Goal: Transaction & Acquisition: Purchase product/service

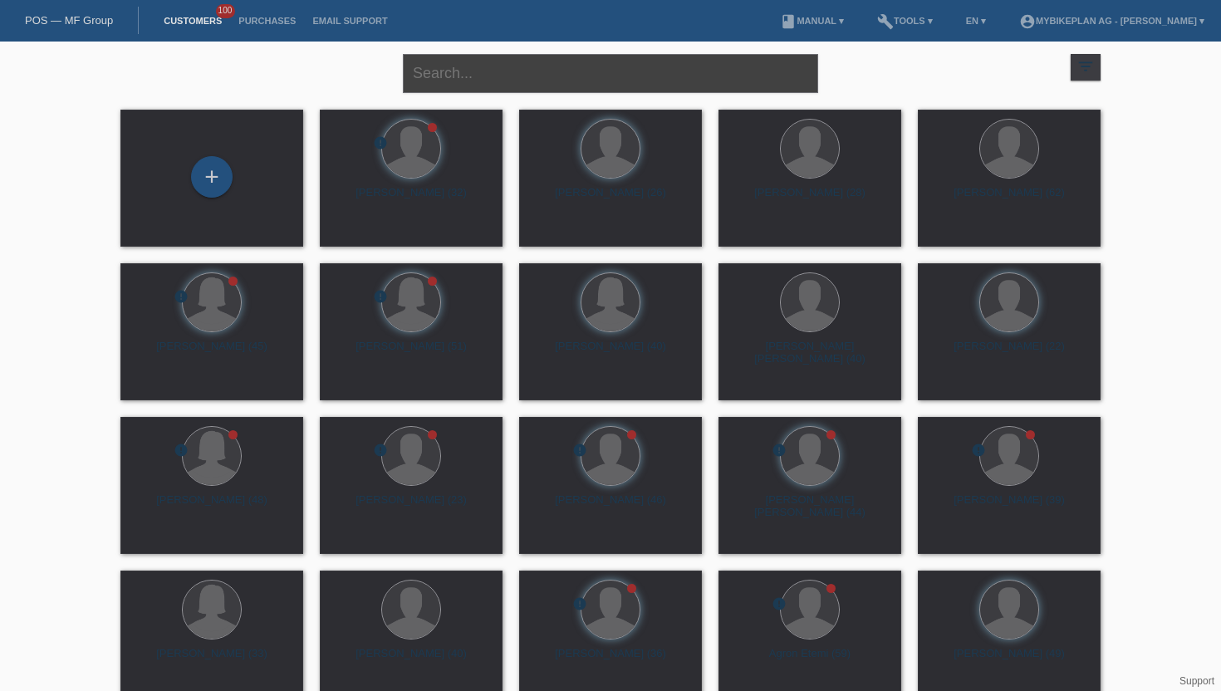
click at [579, 86] on input "text" at bounding box center [610, 73] width 415 height 39
type input "[PERSON_NAME] Fahez"
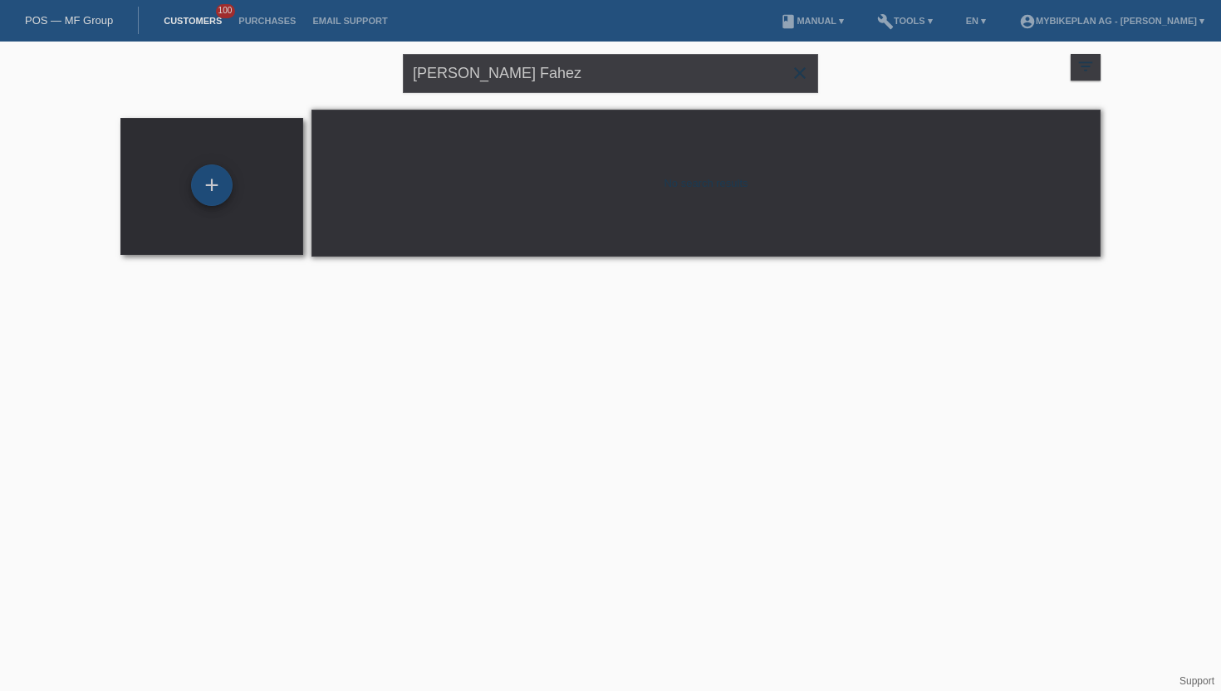
click at [222, 195] on div "+" at bounding box center [212, 185] width 42 height 42
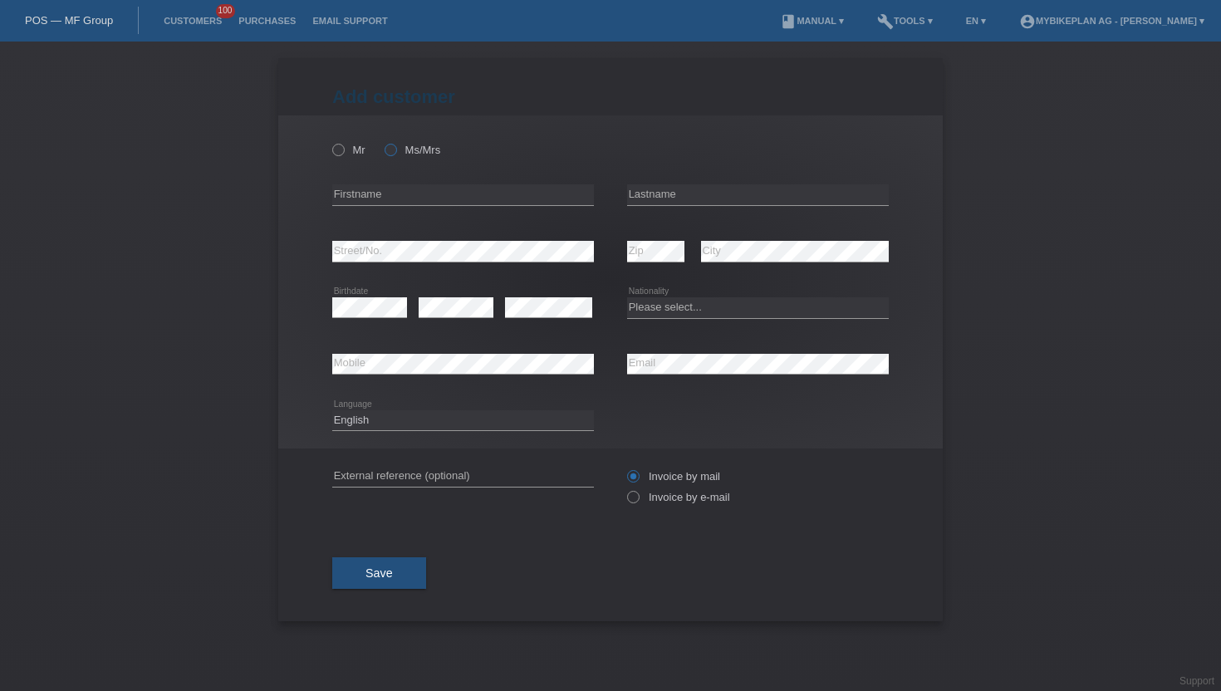
click at [382, 141] on icon at bounding box center [382, 141] width 0 height 0
click at [392, 144] on input "Ms/Mrs" at bounding box center [390, 149] width 11 height 11
radio input "true"
click at [387, 189] on input "text" at bounding box center [463, 194] width 262 height 21
type input "[PERSON_NAME]"
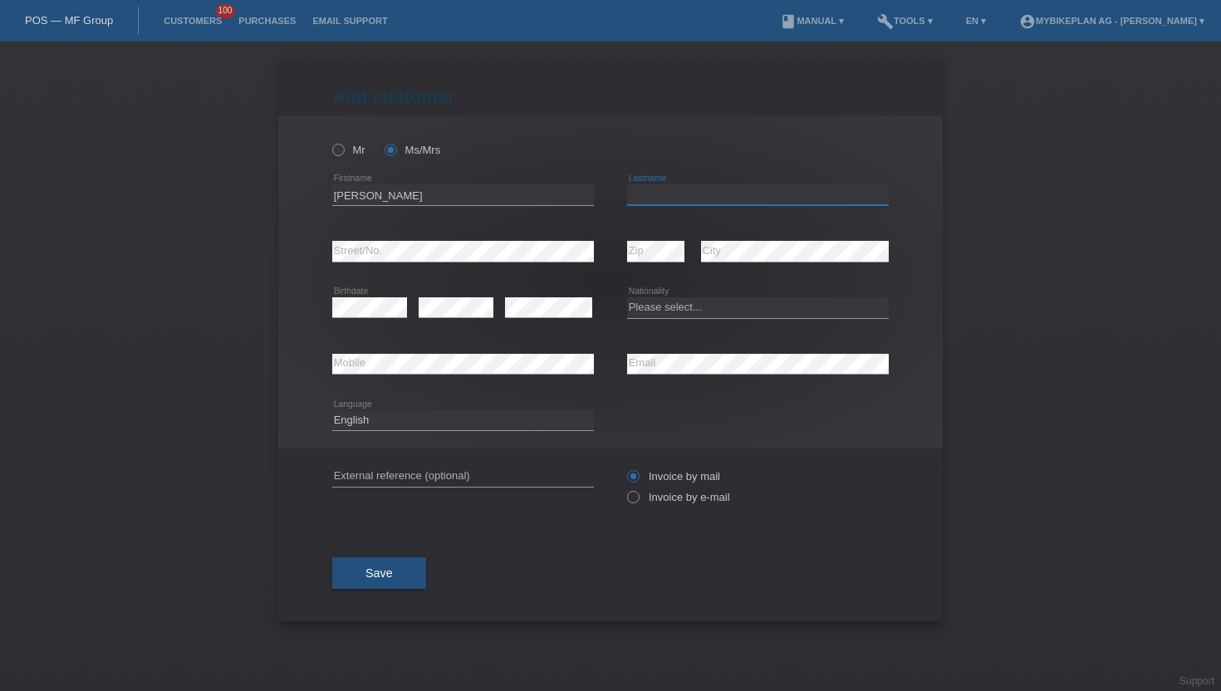
click at [661, 200] on input "text" at bounding box center [758, 194] width 262 height 21
type input "Fahez"
click at [885, 268] on div "error City" at bounding box center [795, 251] width 188 height 56
click at [392, 295] on div "error Birthdate" at bounding box center [369, 308] width 75 height 56
click at [660, 312] on select "Please select... Switzerland Austria Germany Liechtenstein ------------ Afghani…" at bounding box center [758, 307] width 262 height 20
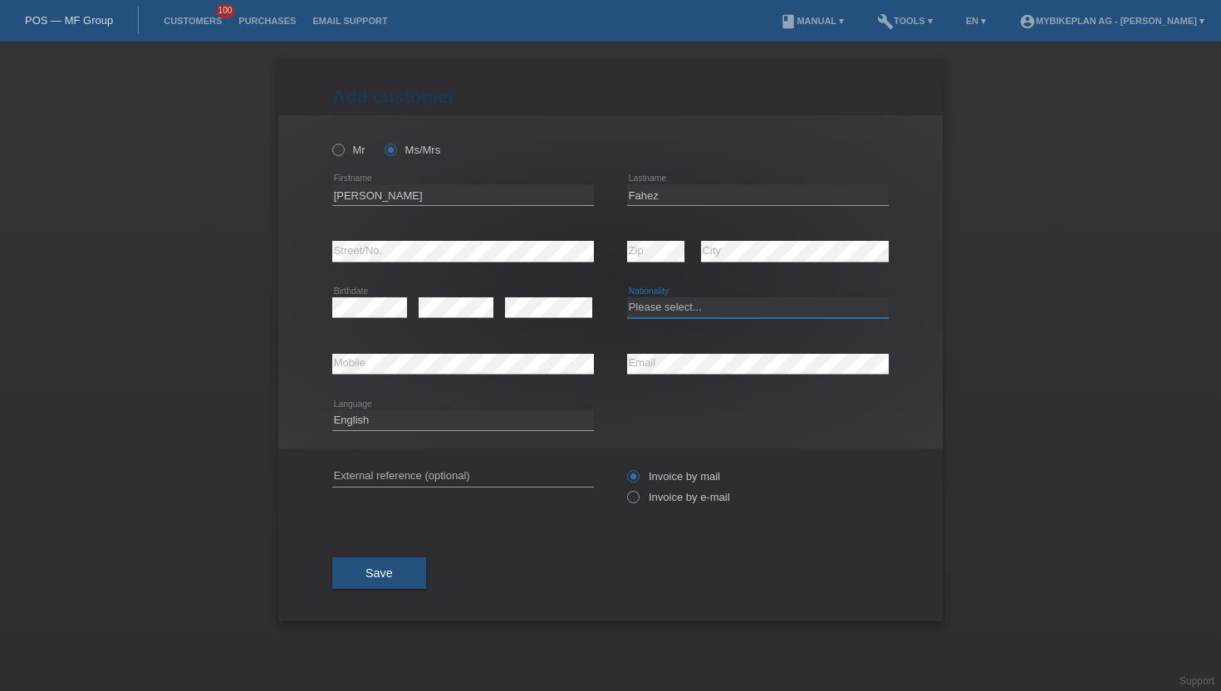
select select "AF"
click at [627, 298] on select "Please select... Switzerland Austria Germany Liechtenstein ------------ Afghani…" at bounding box center [758, 307] width 262 height 20
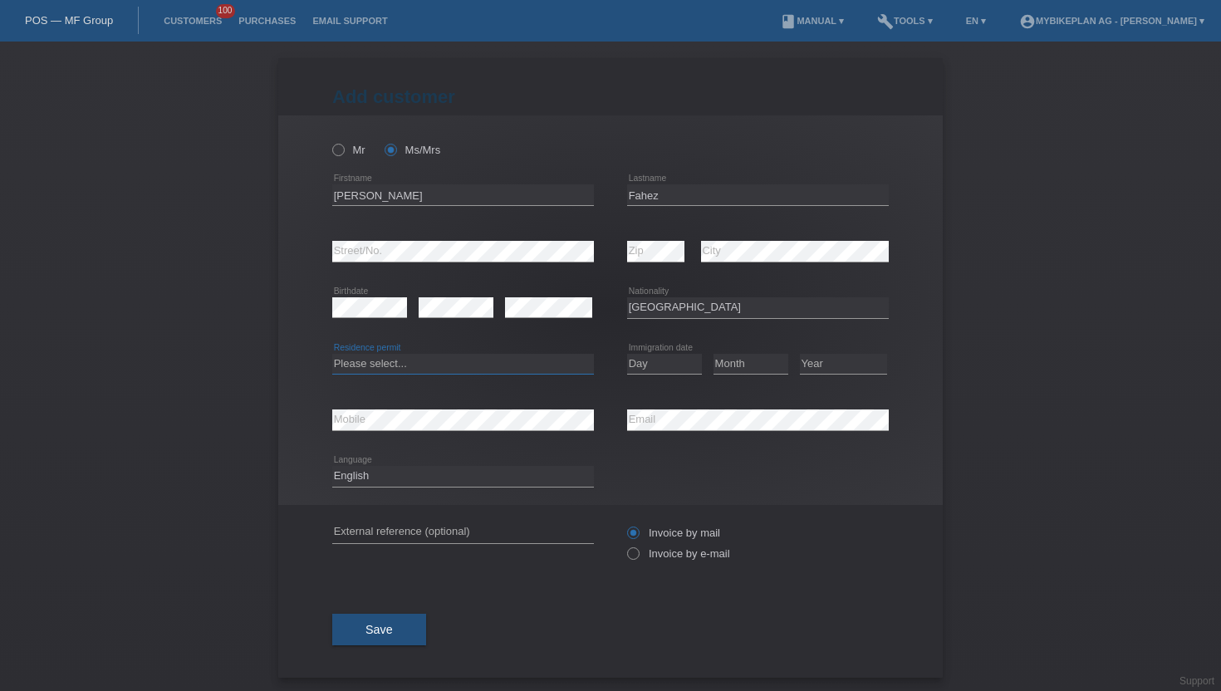
click at [383, 369] on select "Please select... C B B - Refugee status Other" at bounding box center [463, 364] width 262 height 20
select select "C"
click at [332, 354] on select "Please select... C B B - Refugee status Other" at bounding box center [463, 364] width 262 height 20
click at [653, 365] on select "Day 01 02 03 04 05 06 07 08 09 10 11" at bounding box center [664, 364] width 75 height 20
select select "05"
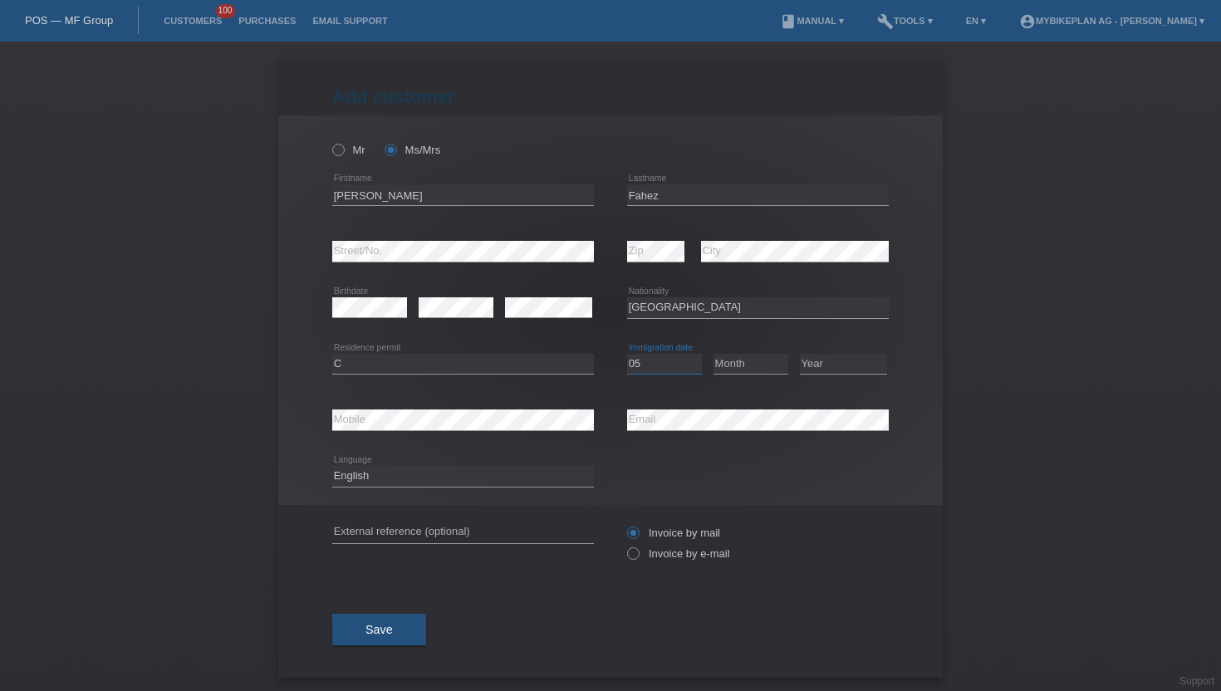
click at [627, 354] on select "Day 01 02 03 04 05 06 07 08 09 10 11" at bounding box center [664, 364] width 75 height 20
click at [738, 369] on select "Month 01 02 03 04 05 06 07 08 09 10 11" at bounding box center [751, 364] width 75 height 20
select select "04"
click at [714, 354] on select "Month 01 02 03 04 05 06 07 08 09 10 11" at bounding box center [751, 364] width 75 height 20
click at [830, 362] on select "Year 2025 2024 2023 2022 2021 2020 2019 2018 2017 2016 2015 2014 2013 2012 2011…" at bounding box center [843, 364] width 87 height 20
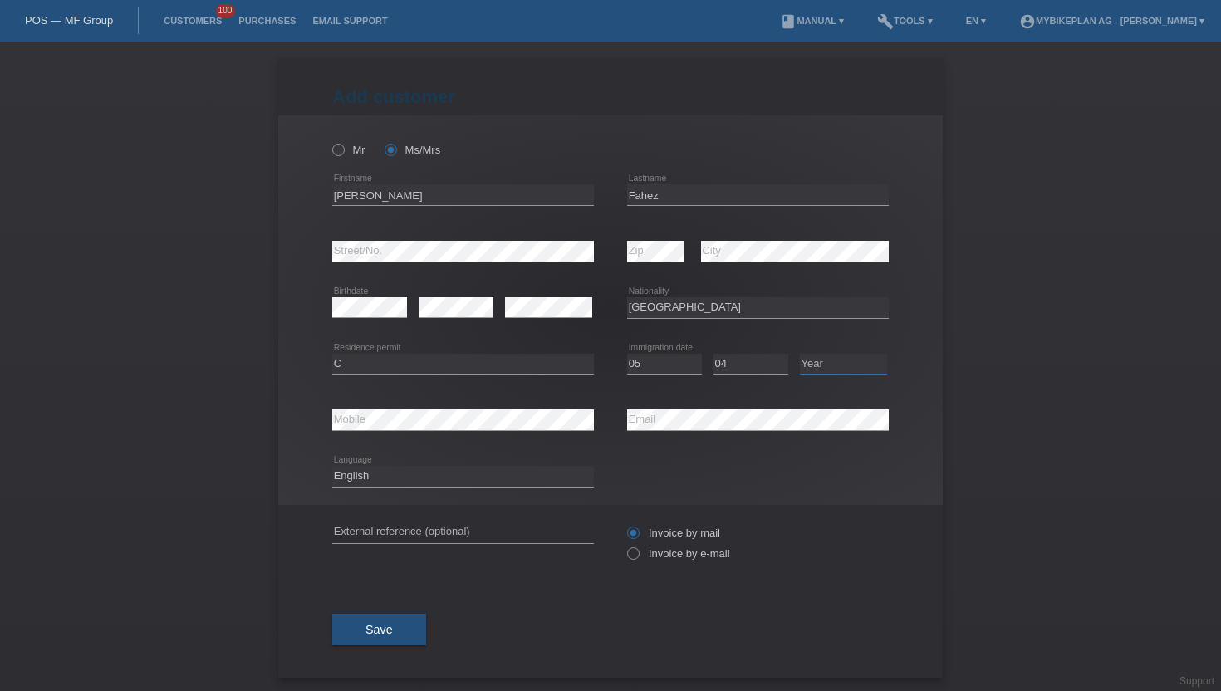
select select "2005"
click at [800, 354] on select "Year 2025 2024 2023 2022 2021 2020 2019 2018 2017 2016 2015 2014 2013 2012 2011…" at bounding box center [843, 364] width 87 height 20
click at [462, 486] on select "Deutsch Français Italiano English" at bounding box center [463, 476] width 262 height 20
select select "de"
click at [332, 467] on select "Deutsch Français Italiano English" at bounding box center [463, 476] width 262 height 20
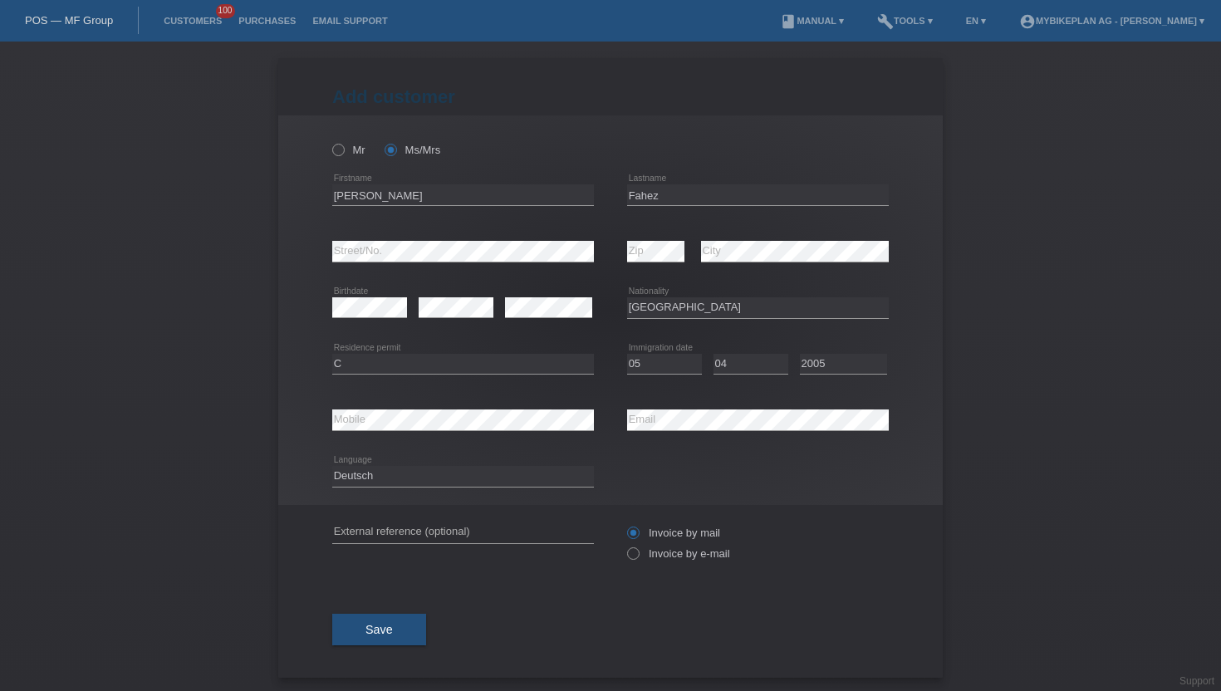
click at [695, 564] on div "Invoice by mail Invoice by e-mail" at bounding box center [758, 543] width 262 height 42
click at [679, 549] on label "Invoice by e-mail" at bounding box center [678, 553] width 103 height 12
click at [638, 549] on input "Invoice by e-mail" at bounding box center [632, 557] width 11 height 21
radio input "true"
click at [424, 624] on button "Save" at bounding box center [379, 630] width 94 height 32
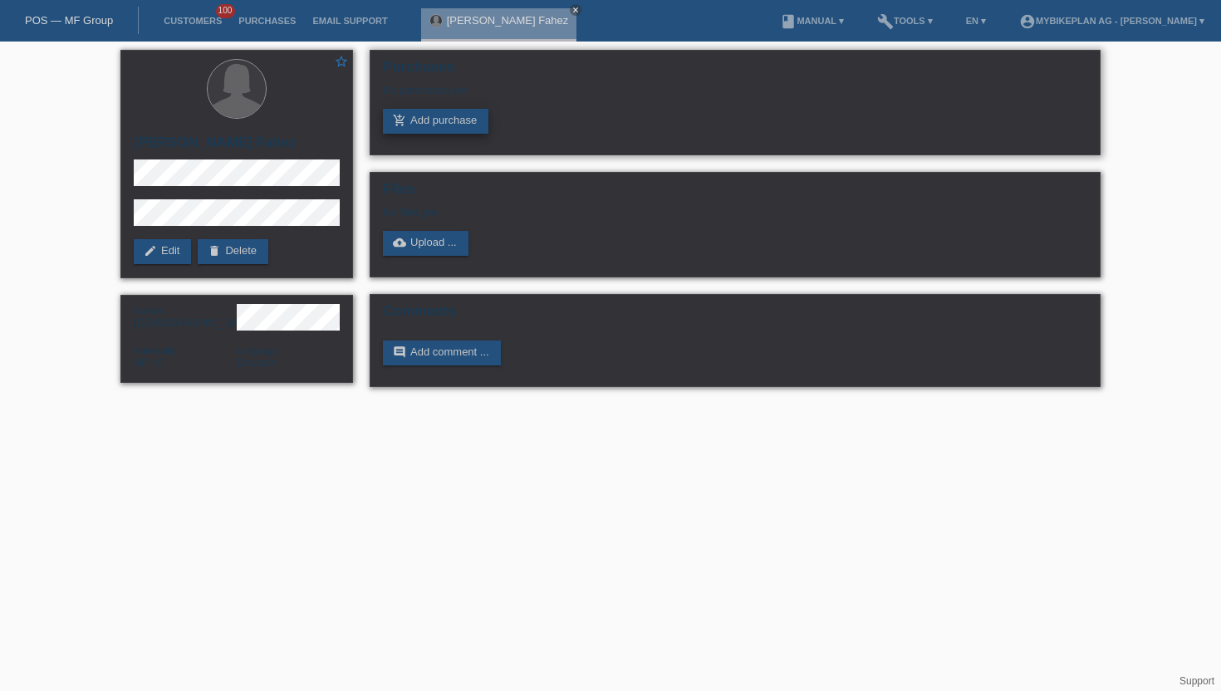
click at [464, 125] on link "add_shopping_cart Add purchase" at bounding box center [435, 121] width 105 height 25
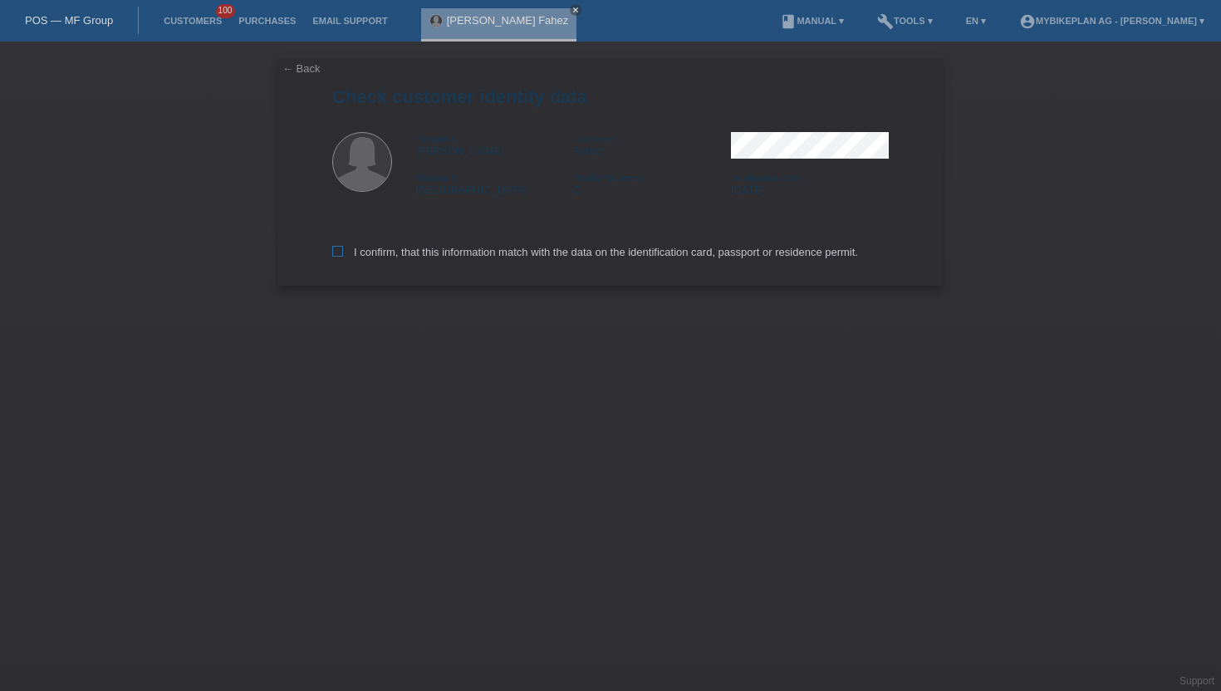
click at [459, 253] on label "I confirm, that this information match with the data on the identification card…" at bounding box center [595, 252] width 526 height 12
click at [343, 253] on input "I confirm, that this information match with the data on the identification card…" at bounding box center [337, 251] width 11 height 11
checkbox input "true"
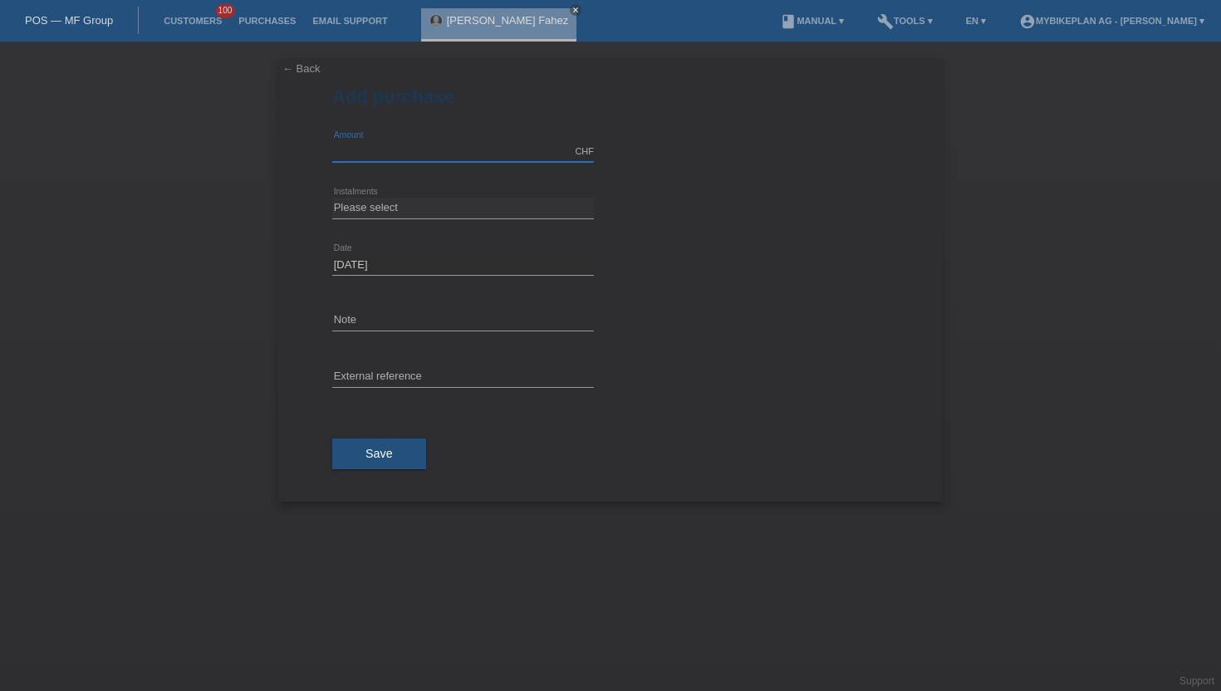
click at [424, 144] on input "text" at bounding box center [463, 151] width 262 height 21
type input "7490.00"
click at [361, 207] on select "Please select 6 instalments 12 instalments 18 instalments 24 instalments 36 ins…" at bounding box center [463, 208] width 262 height 20
select select "488"
click at [332, 198] on select "Please select 6 instalments 12 instalments 18 instalments 24 instalments 36 ins…" at bounding box center [463, 208] width 262 height 20
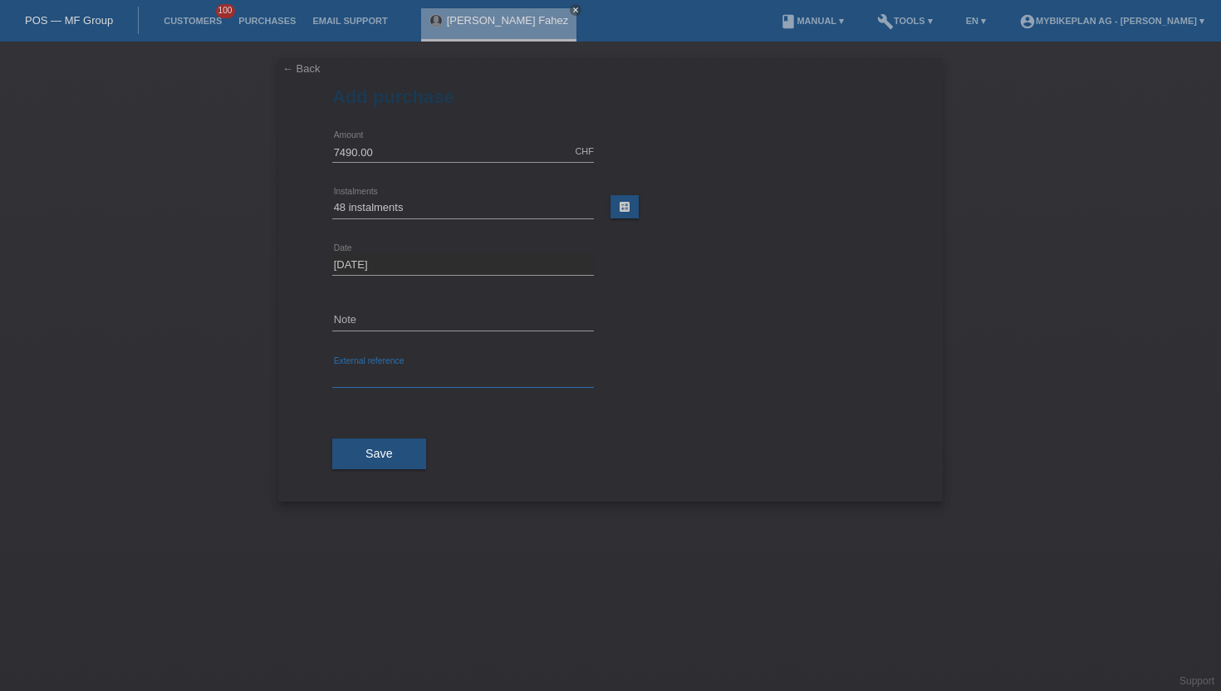
click at [372, 381] on input "text" at bounding box center [463, 377] width 262 height 21
paste input "43752158814"
type input "43752158814"
click at [355, 448] on button "Save" at bounding box center [379, 455] width 94 height 32
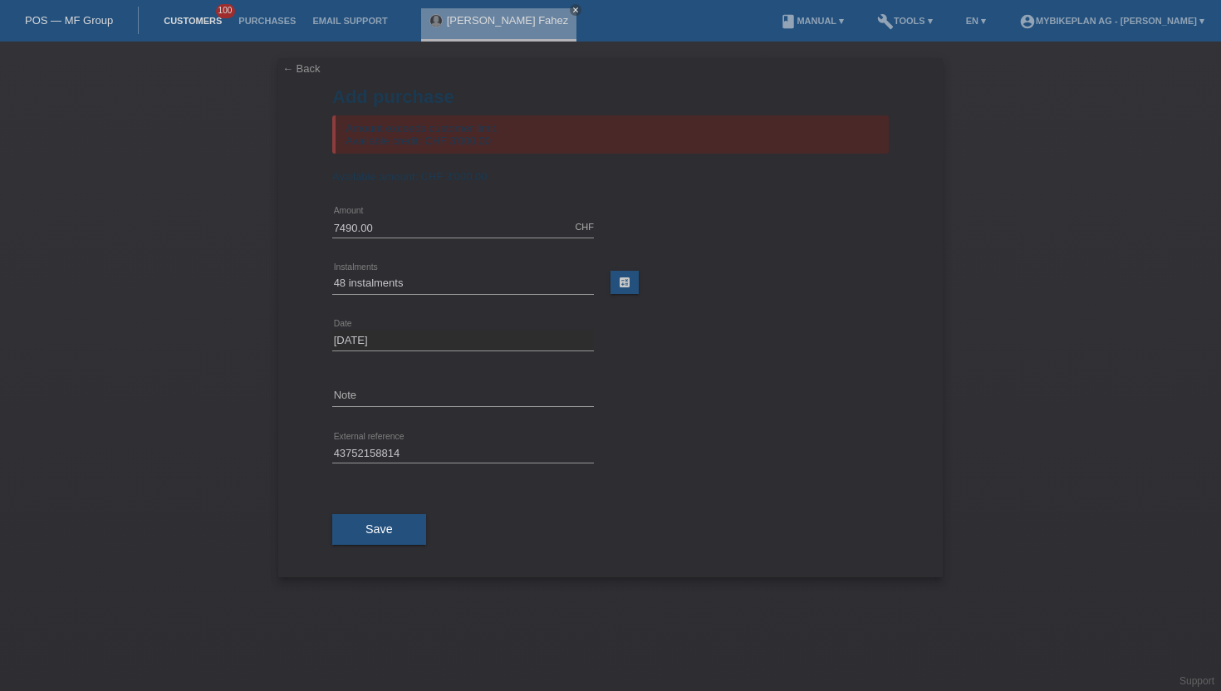
click at [189, 22] on link "Customers" at bounding box center [192, 21] width 75 height 10
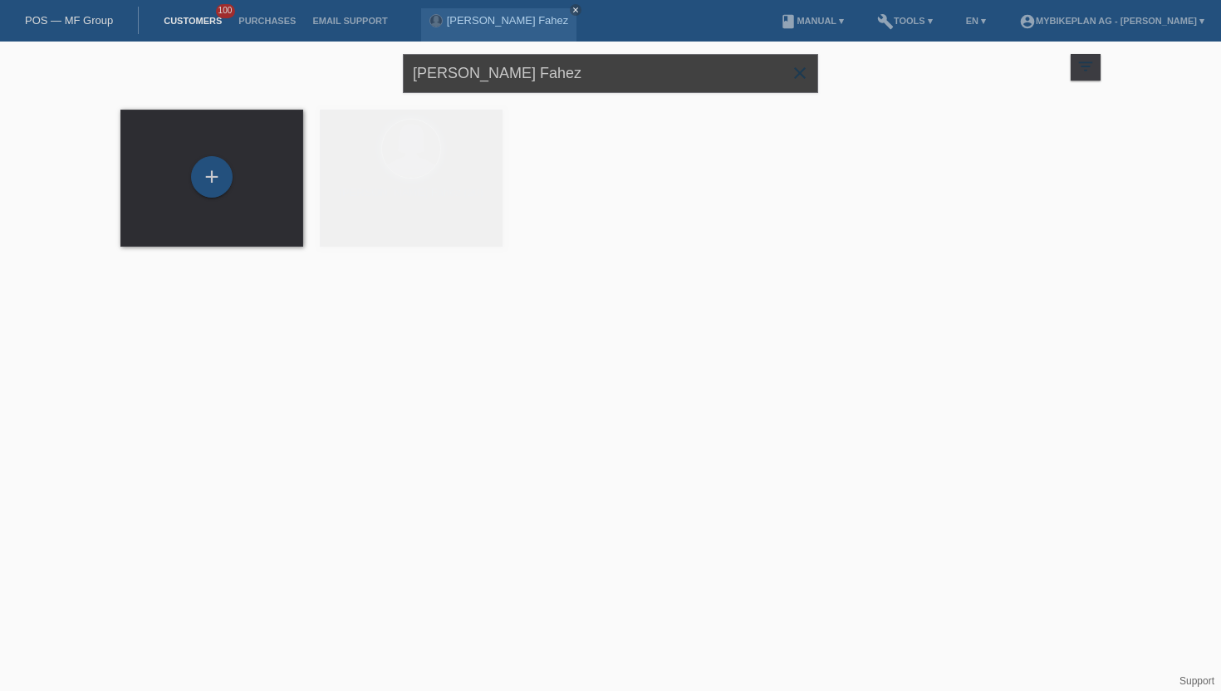
click at [500, 85] on input "[PERSON_NAME] Fahez" at bounding box center [610, 73] width 415 height 39
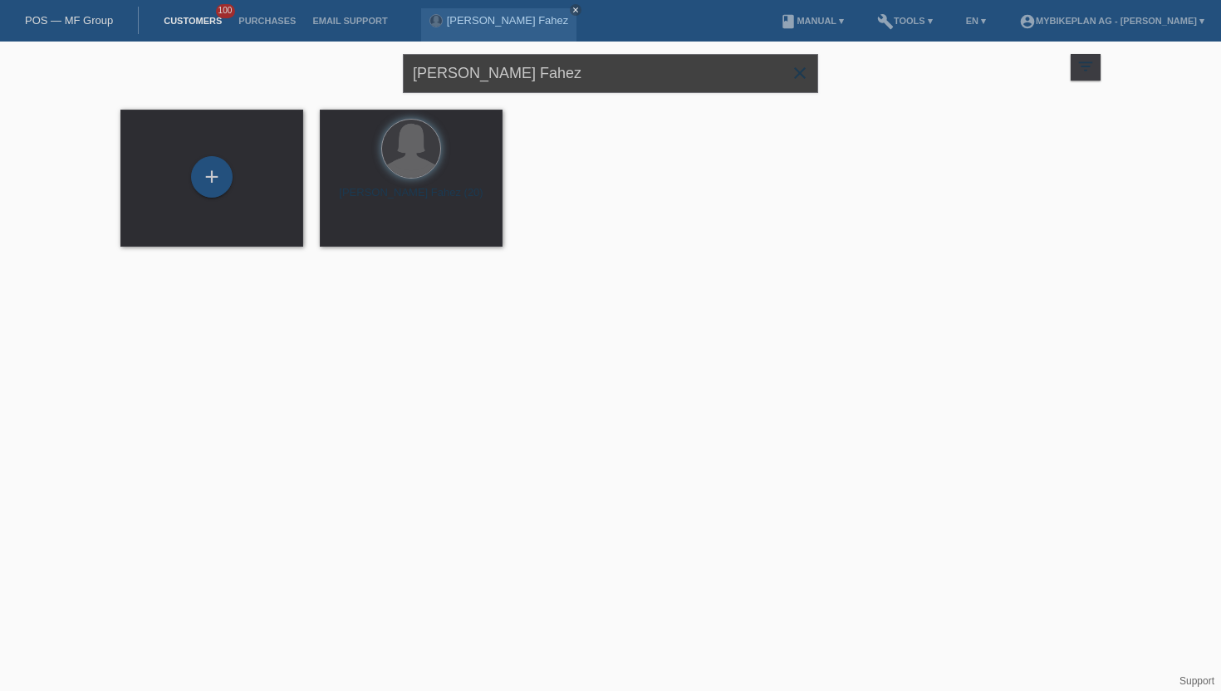
click at [500, 85] on input "[PERSON_NAME] Fahez" at bounding box center [610, 73] width 415 height 39
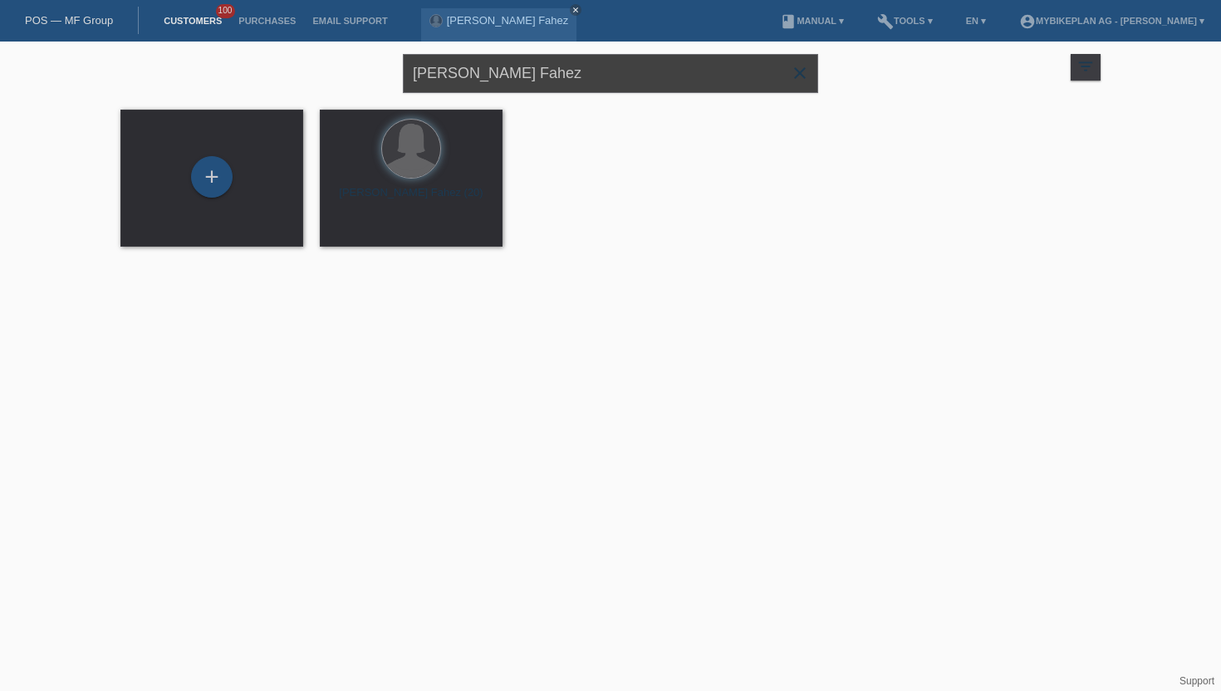
click at [500, 85] on input "[PERSON_NAME] Fahez" at bounding box center [610, 73] width 415 height 39
type input "[PERSON_NAME]"
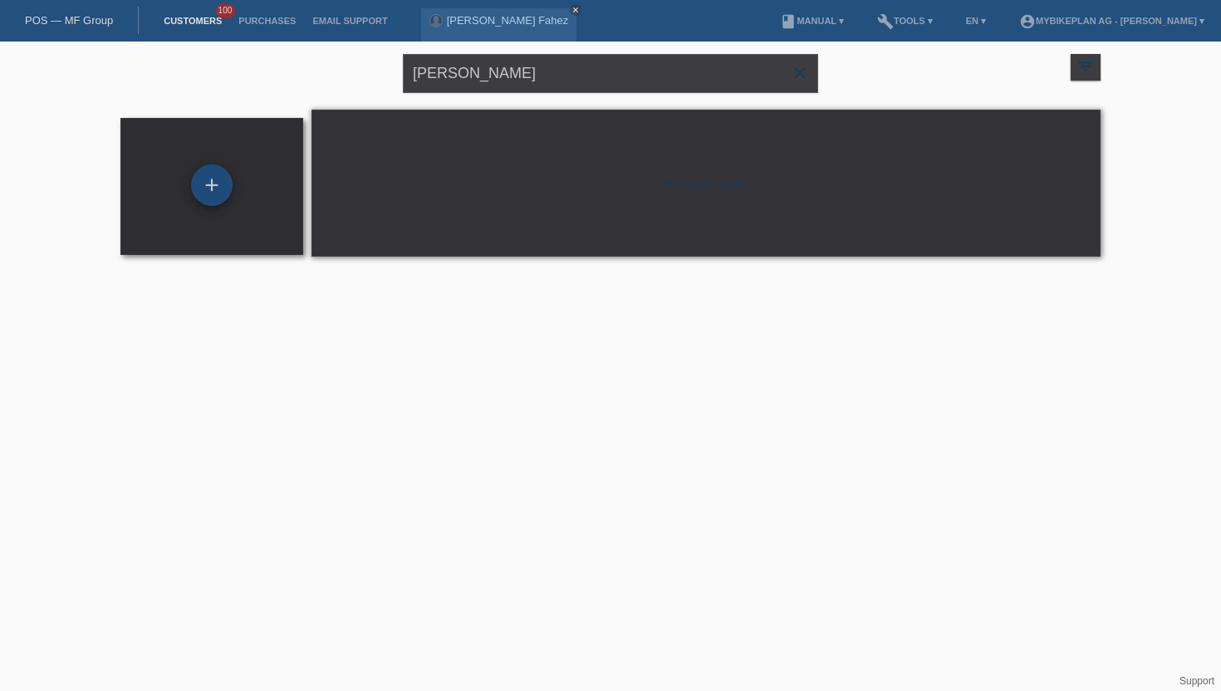
click at [216, 184] on div "+" at bounding box center [212, 185] width 42 height 42
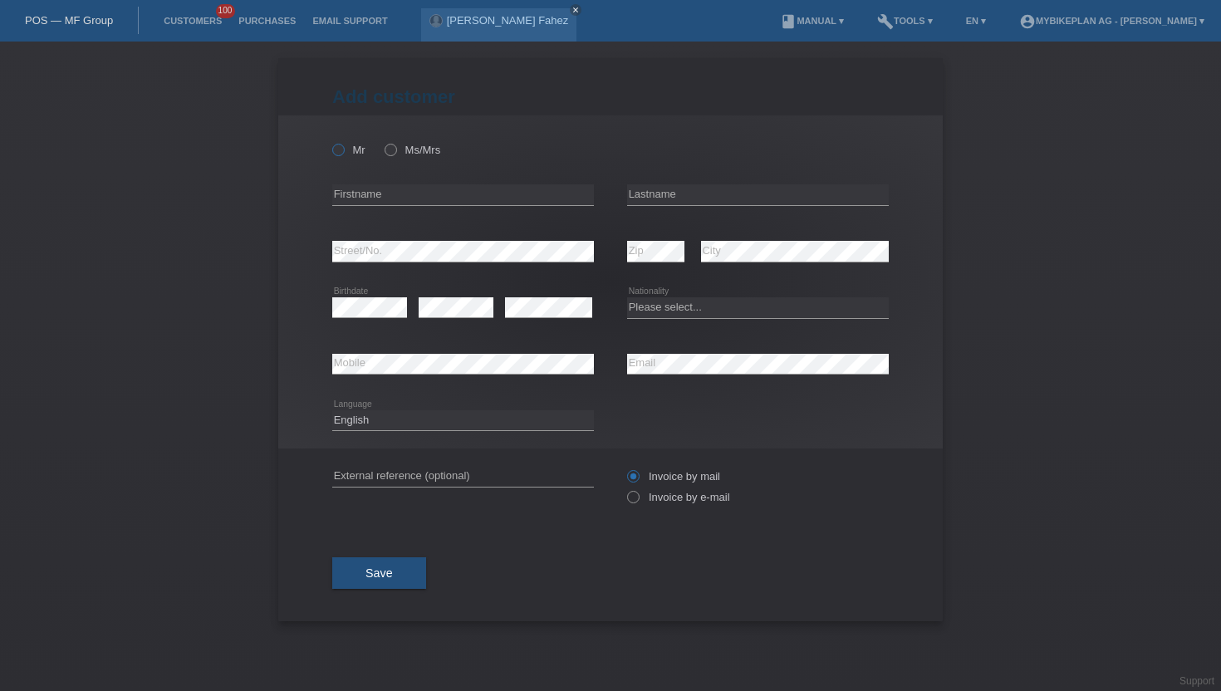
click at [330, 141] on icon at bounding box center [330, 141] width 0 height 0
click at [339, 155] on input "Mr" at bounding box center [337, 149] width 11 height 11
radio input "true"
click at [356, 179] on div "error Firstname" at bounding box center [463, 195] width 262 height 56
click at [351, 187] on input "text" at bounding box center [463, 194] width 262 height 21
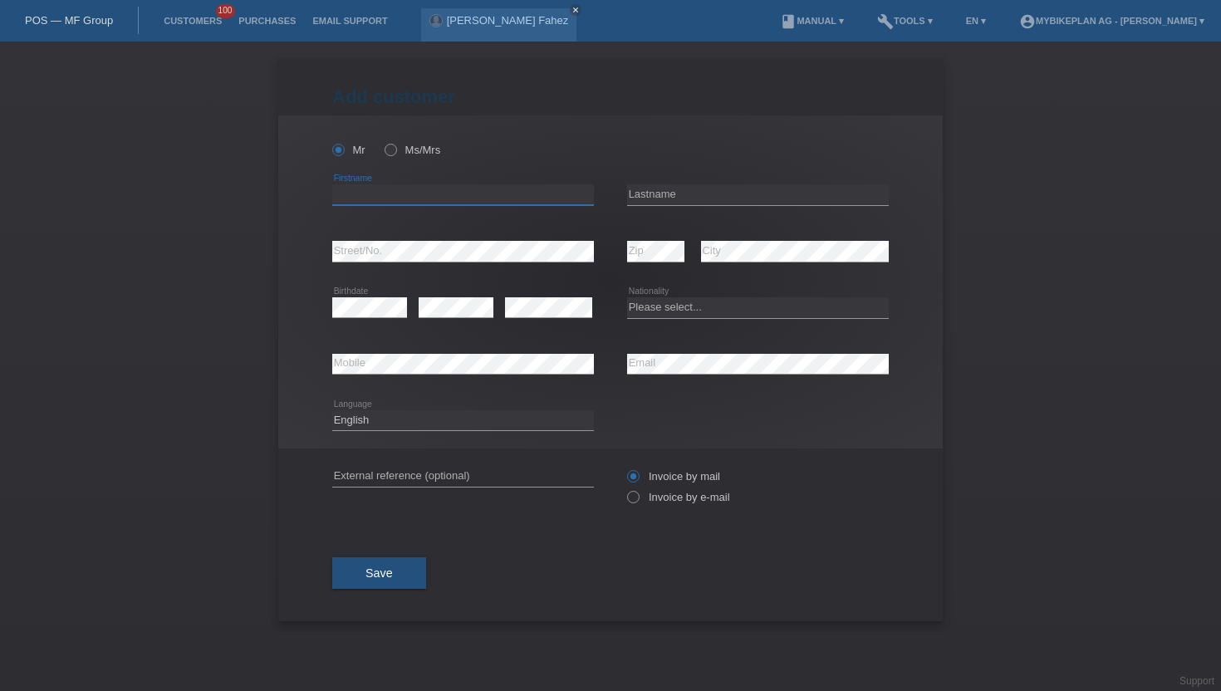
type input "L"
type input "[PERSON_NAME]"
click at [680, 208] on div "error Lastname" at bounding box center [758, 195] width 262 height 56
click at [684, 204] on input "text" at bounding box center [758, 194] width 262 height 21
type input "[PERSON_NAME]"
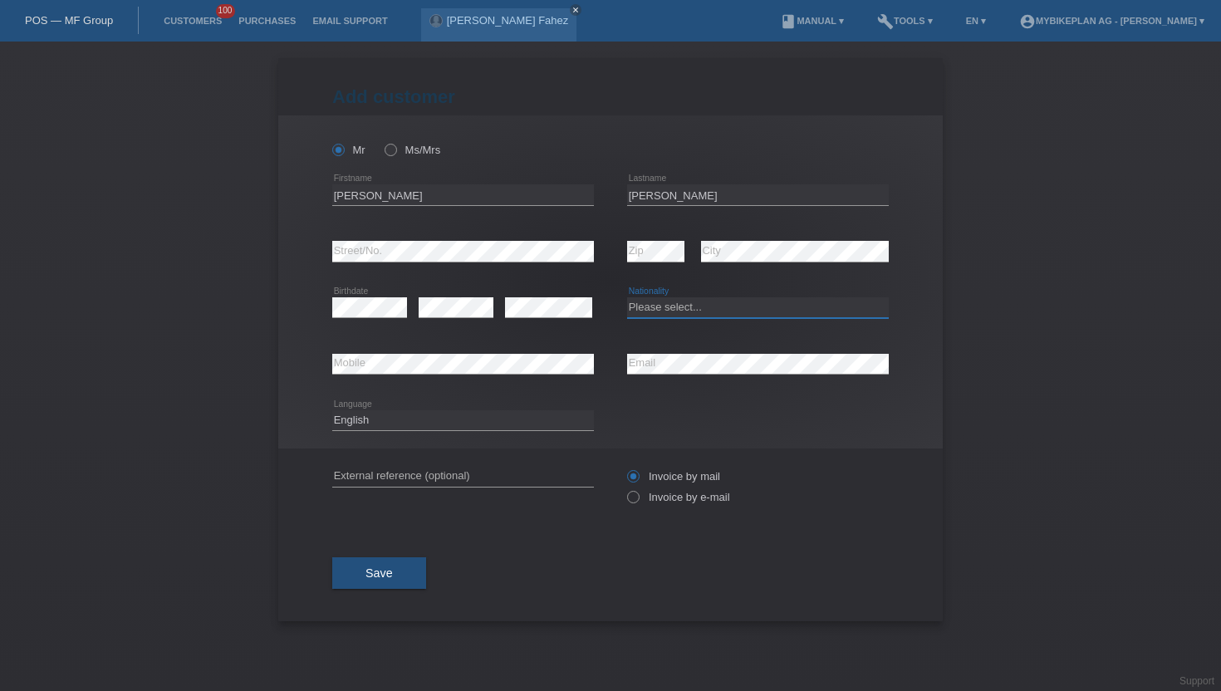
click at [668, 304] on select "Please select... Switzerland Austria Germany Liechtenstein ------------ Afghani…" at bounding box center [758, 307] width 262 height 20
select select "CH"
click at [627, 298] on select "Please select... Switzerland Austria Germany Liechtenstein ------------ Afghani…" at bounding box center [758, 307] width 262 height 20
click at [365, 434] on div "Deutsch Français Italiano English error Language" at bounding box center [463, 421] width 262 height 56
click at [378, 412] on select "Deutsch Français Italiano English" at bounding box center [463, 420] width 262 height 20
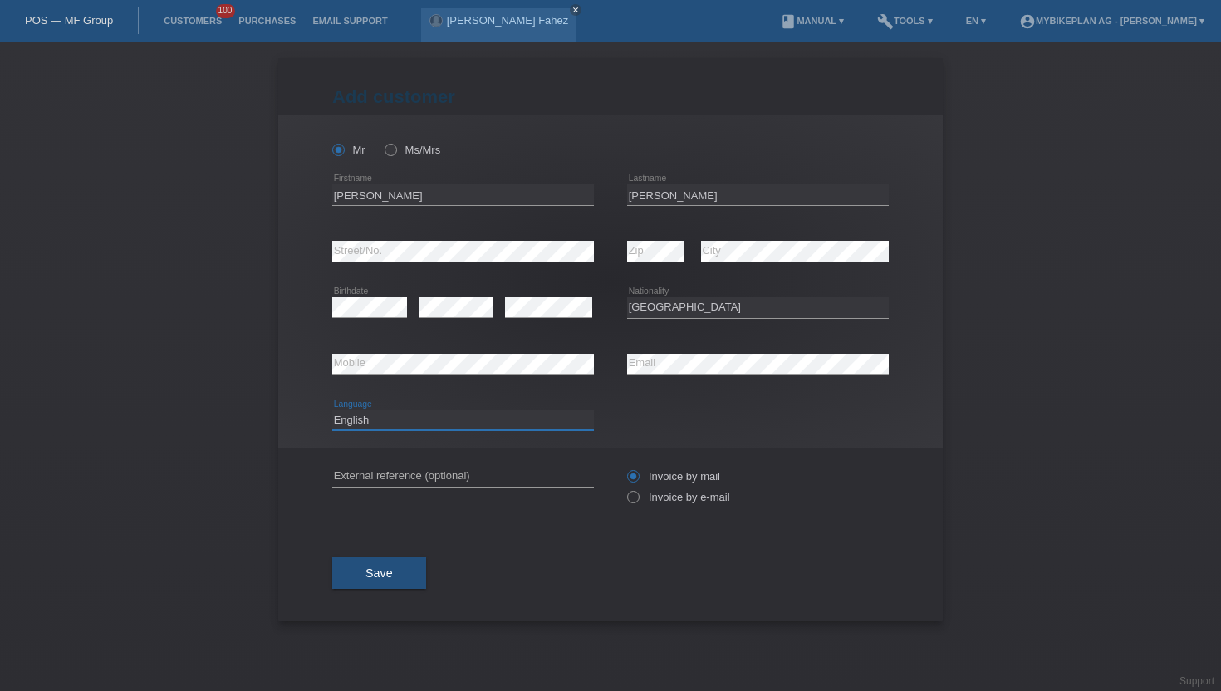
select select "de"
click at [332, 410] on select "Deutsch Français Italiano English" at bounding box center [463, 420] width 262 height 20
click at [662, 497] on label "Invoice by e-mail" at bounding box center [678, 497] width 103 height 12
click at [638, 497] on input "Invoice by e-mail" at bounding box center [632, 501] width 11 height 21
radio input "true"
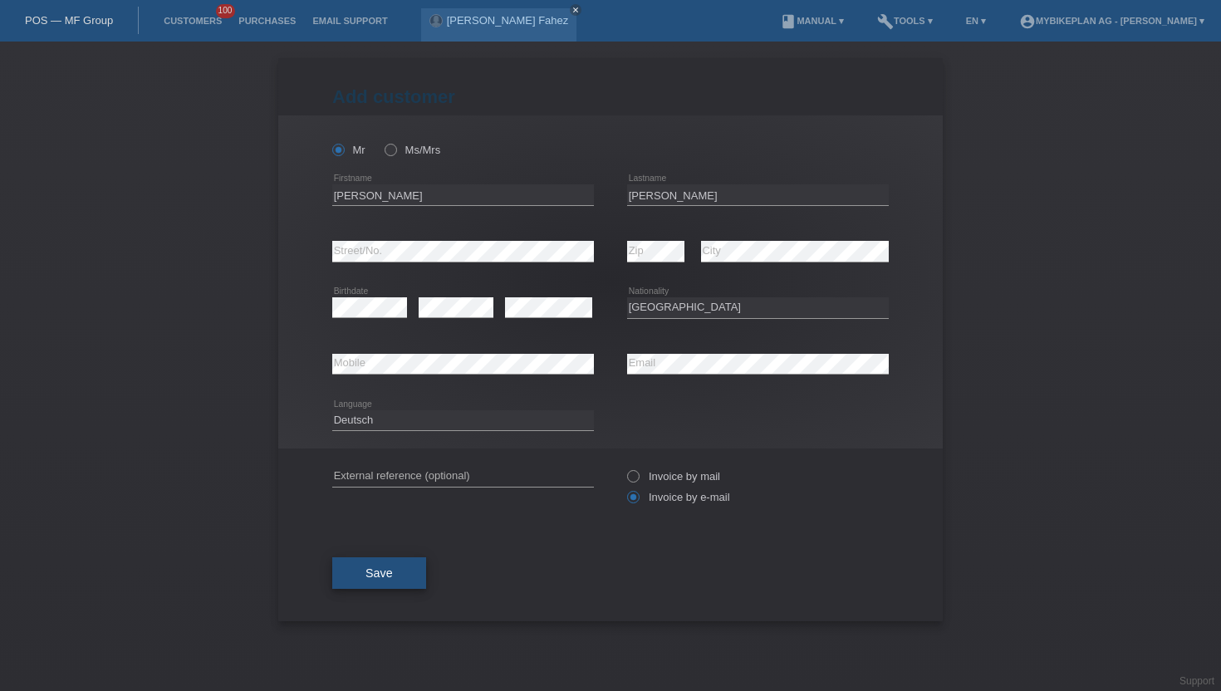
click at [390, 576] on span "Save" at bounding box center [378, 573] width 27 height 13
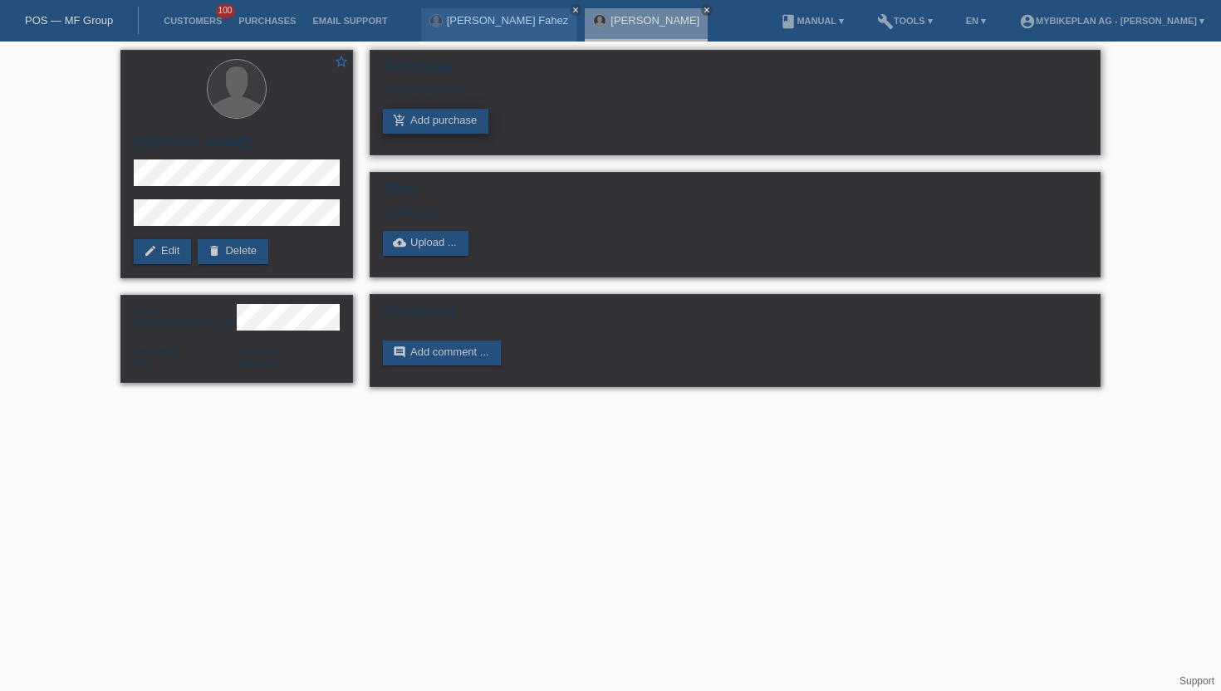
click at [430, 125] on link "add_shopping_cart Add purchase" at bounding box center [435, 121] width 105 height 25
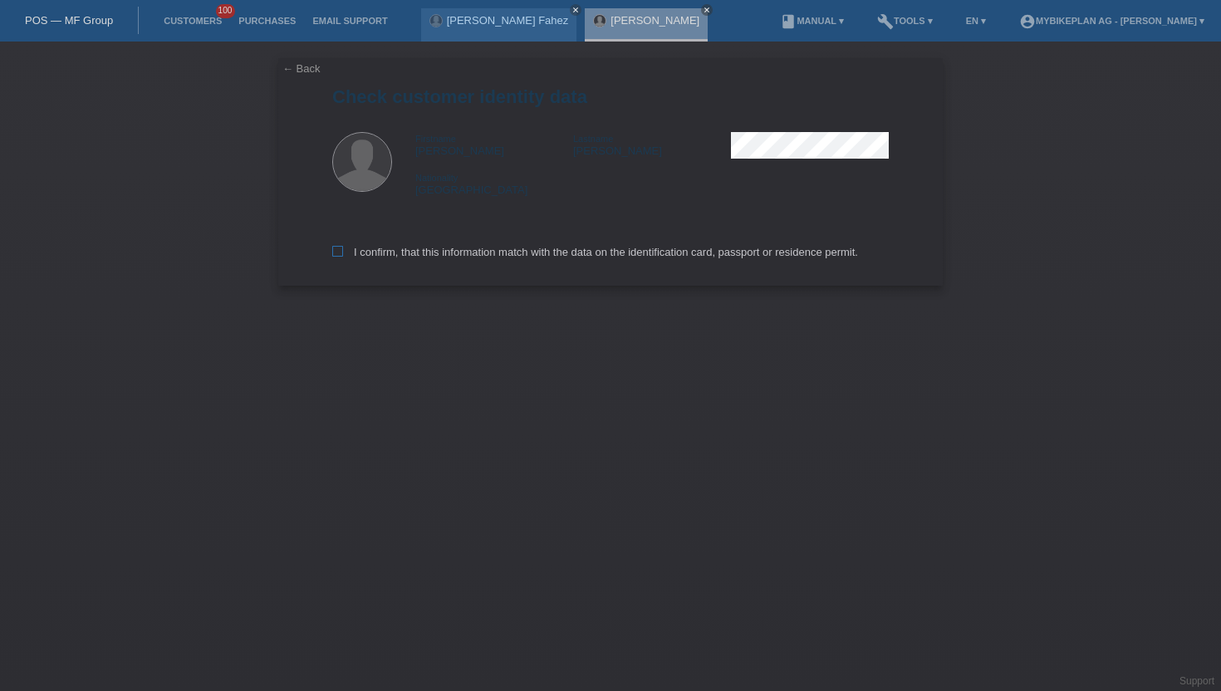
click at [367, 253] on label "I confirm, that this information match with the data on the identification card…" at bounding box center [595, 252] width 526 height 12
click at [343, 253] on input "I confirm, that this information match with the data on the identification card…" at bounding box center [337, 251] width 11 height 11
checkbox input "true"
click at [367, 253] on label "I confirm, that this information match with the data on the identification card…" at bounding box center [595, 252] width 526 height 12
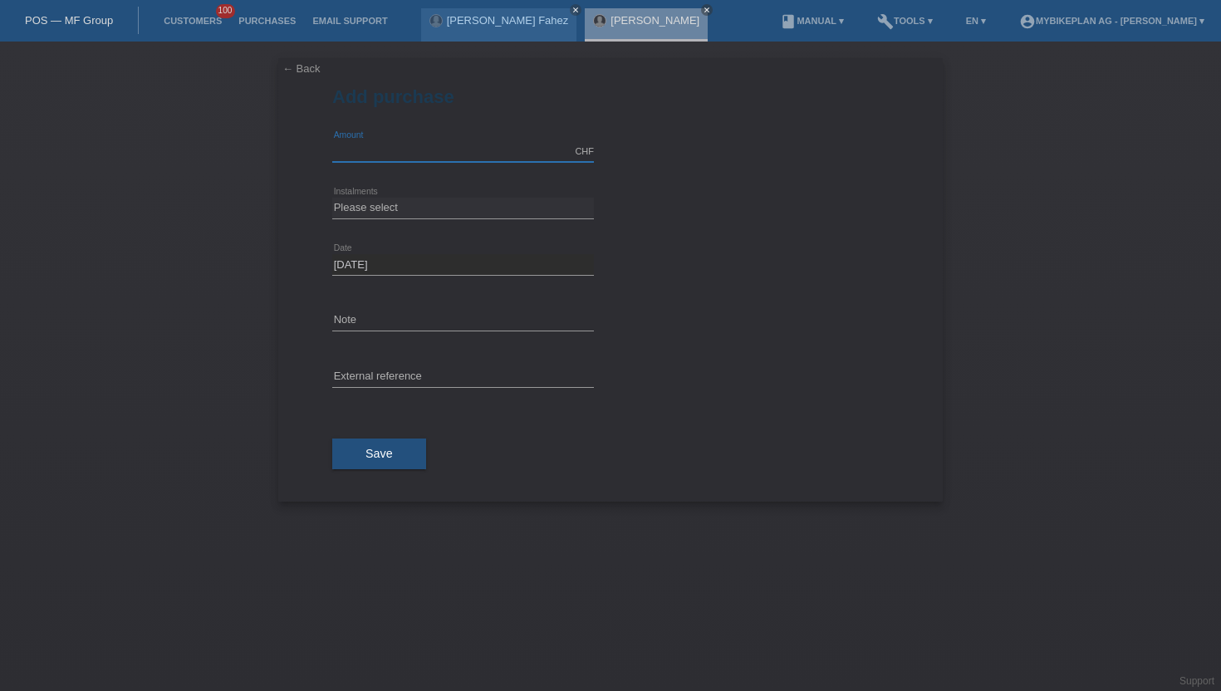
click at [398, 149] on input "text" at bounding box center [463, 151] width 262 height 21
type input "5449.00"
click at [357, 206] on select "Please select 6 instalments 12 instalments 18 instalments 24 instalments 36 ins…" at bounding box center [463, 208] width 262 height 20
select select "488"
click at [332, 198] on select "Please select 6 instalments 12 instalments 18 instalments 24 instalments 36 ins…" at bounding box center [463, 208] width 262 height 20
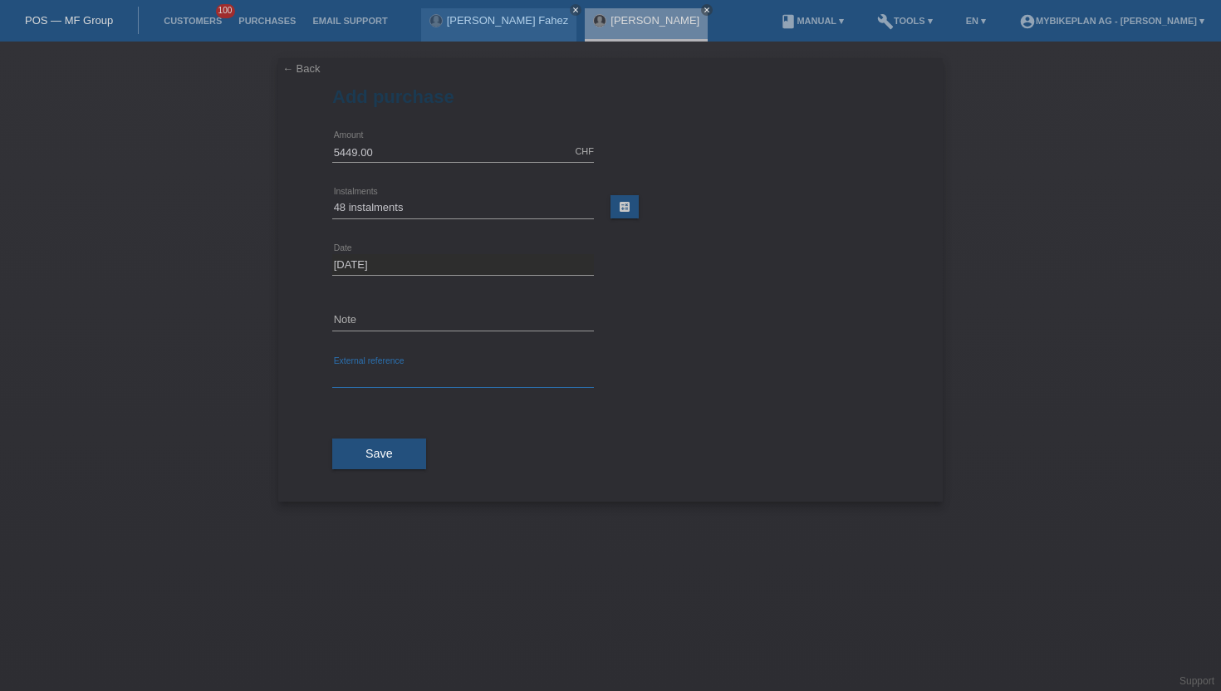
click at [370, 385] on input "text" at bounding box center [463, 377] width 262 height 21
paste input "43762037083"
type input "43762037083"
click at [370, 459] on span "Save" at bounding box center [378, 453] width 27 height 13
